Goal: Navigation & Orientation: Go to known website

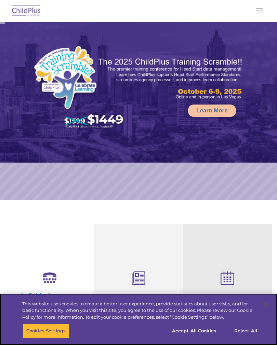
select select "MEDIUM"
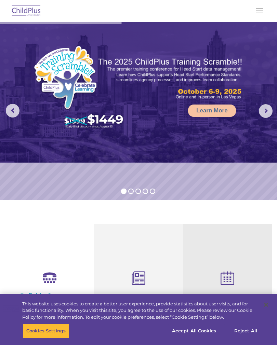
click at [262, 12] on button "button" at bounding box center [259, 10] width 14 height 11
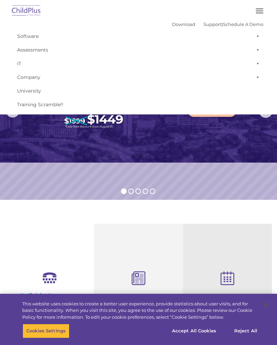
click at [262, 8] on button "button" at bounding box center [259, 10] width 14 height 11
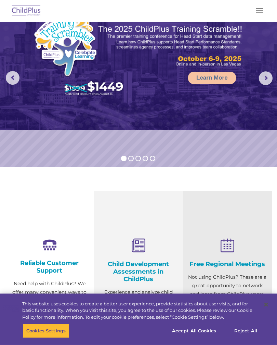
scroll to position [33, 0]
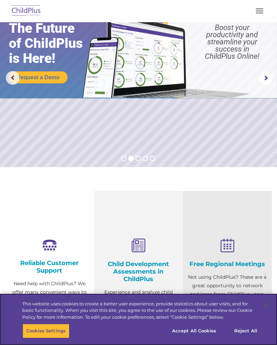
click at [248, 339] on button "Reject All" at bounding box center [245, 331] width 43 height 14
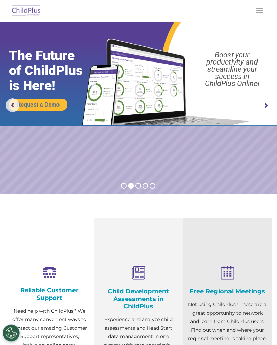
scroll to position [0, 0]
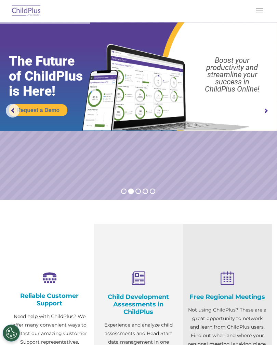
click at [258, 9] on button "button" at bounding box center [259, 10] width 14 height 11
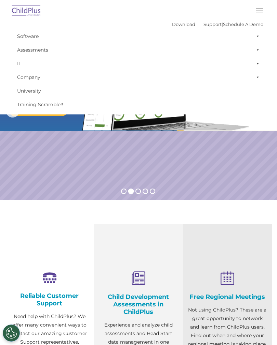
click at [261, 12] on button "button" at bounding box center [259, 10] width 14 height 11
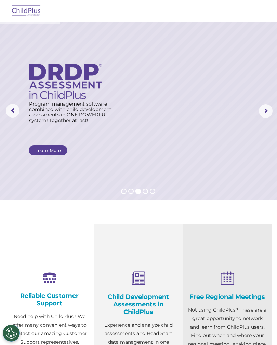
click at [257, 13] on button "button" at bounding box center [259, 10] width 14 height 11
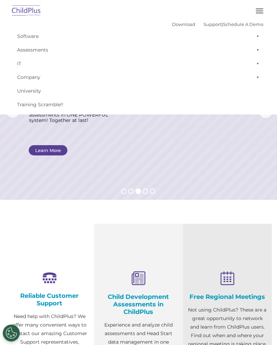
click at [258, 36] on span at bounding box center [256, 36] width 7 height 14
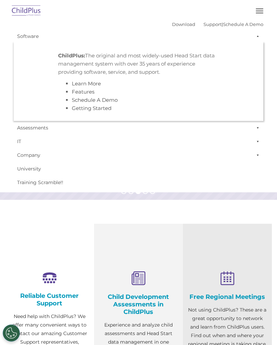
click at [257, 35] on span at bounding box center [256, 36] width 7 height 14
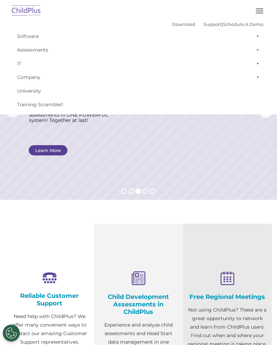
click at [258, 50] on span at bounding box center [256, 50] width 7 height 14
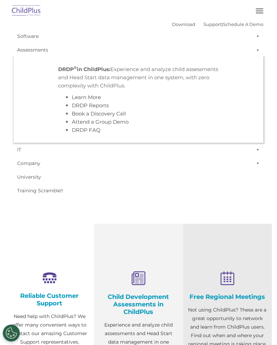
click at [260, 49] on span at bounding box center [256, 50] width 7 height 14
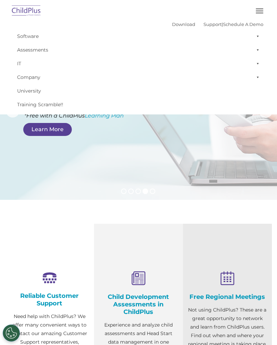
click at [255, 66] on span at bounding box center [256, 64] width 7 height 14
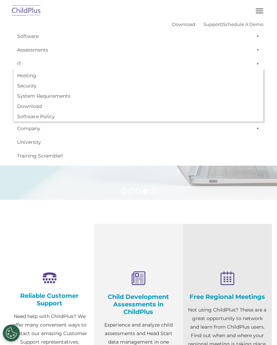
click at [258, 69] on span at bounding box center [256, 64] width 7 height 14
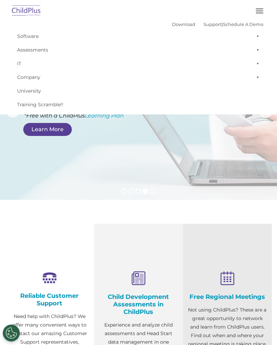
click at [257, 78] on span at bounding box center [256, 77] width 7 height 14
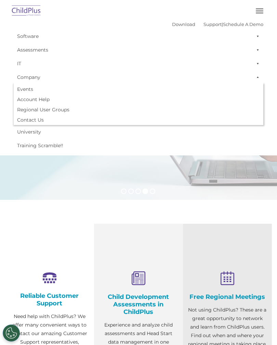
click at [257, 78] on span at bounding box center [256, 77] width 7 height 14
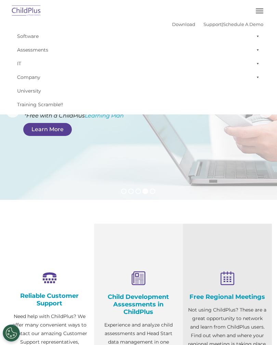
click at [27, 11] on img at bounding box center [26, 11] width 32 height 16
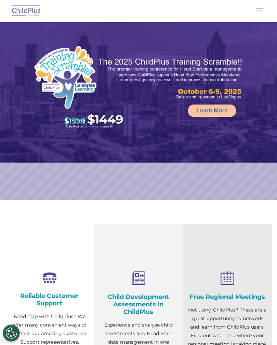
select select "MEDIUM"
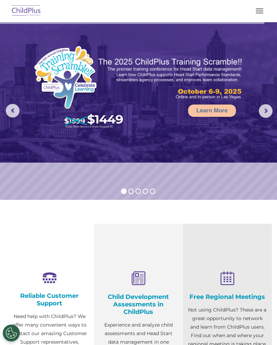
click at [261, 7] on button "button" at bounding box center [259, 10] width 14 height 11
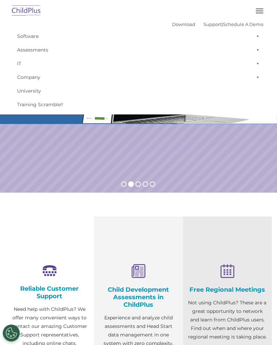
scroll to position [8, 0]
